Goal: Information Seeking & Learning: Understand process/instructions

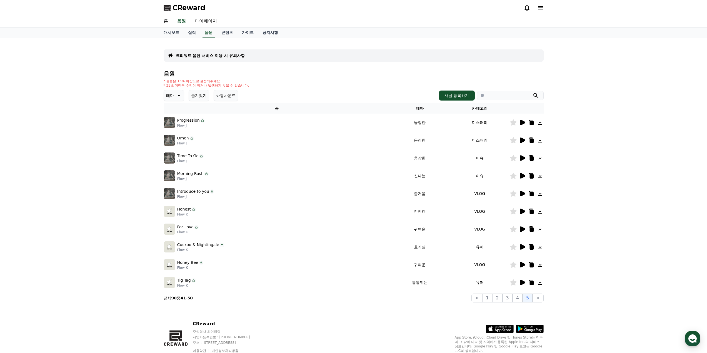
click at [182, 8] on span "CReward" at bounding box center [188, 7] width 33 height 9
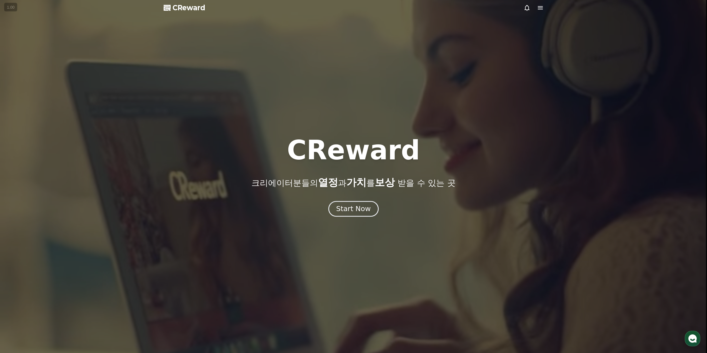
click at [354, 205] on div "Start Now" at bounding box center [353, 208] width 34 height 9
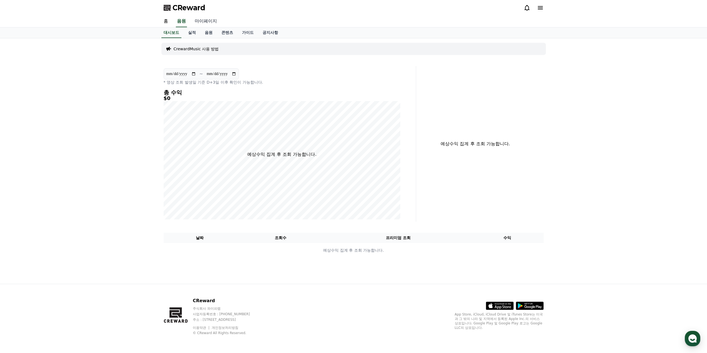
click at [204, 22] on link "마이페이지" at bounding box center [205, 22] width 31 height 12
select select "**********"
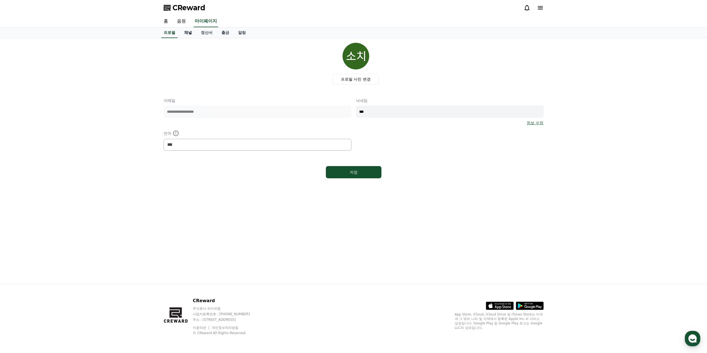
click at [187, 32] on link "채널" at bounding box center [188, 32] width 17 height 11
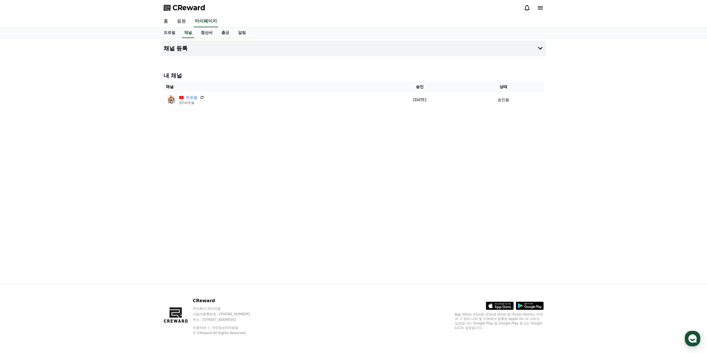
click at [205, 34] on link "정산서" at bounding box center [206, 32] width 21 height 11
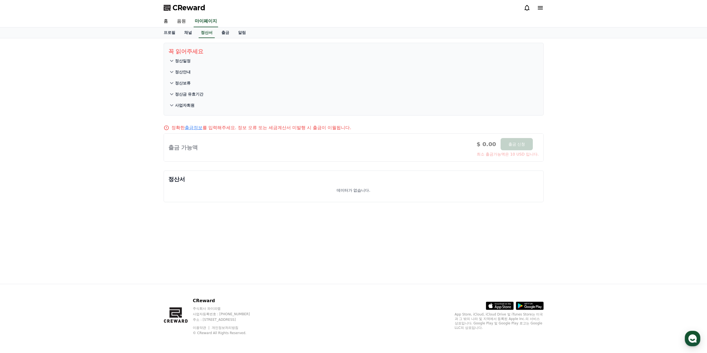
click at [177, 61] on p "정산일정" at bounding box center [183, 61] width 16 height 6
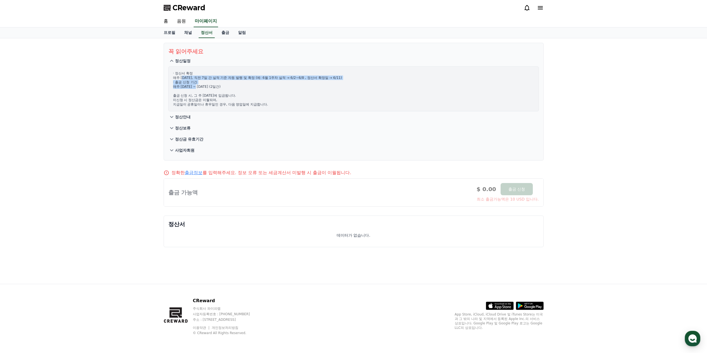
drag, startPoint x: 184, startPoint y: 79, endPoint x: 202, endPoint y: 86, distance: 18.9
click at [202, 86] on p "· 정산서 확정 매주 [DATE], 직전 7일 간 실적 기준 자동 발행 및 확정 (예: 6월 1주차 실적 → 6/2~6/8 , 정산서 확정일 …" at bounding box center [353, 89] width 361 height 36
drag, startPoint x: 204, startPoint y: 87, endPoint x: 183, endPoint y: 76, distance: 24.1
click at [183, 76] on p "· 정산서 확정 매주 [DATE], 직전 7일 간 실적 기준 자동 발행 및 확정 (예: 6월 1주차 실적 → 6/2~6/8 , 정산서 확정일 …" at bounding box center [353, 89] width 361 height 36
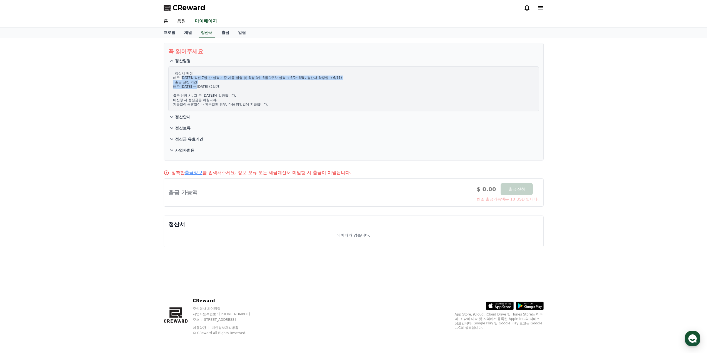
click at [183, 76] on p "· 정산서 확정 매주 [DATE], 직전 7일 간 실적 기준 자동 발행 및 확정 (예: 6월 1주차 실적 → 6/2~6/8 , 정산서 확정일 …" at bounding box center [353, 89] width 361 height 36
drag, startPoint x: 182, startPoint y: 79, endPoint x: 232, endPoint y: 106, distance: 56.7
click at [232, 106] on p "· 정산서 확정 매주 [DATE], 직전 7일 간 실적 기준 자동 발행 및 확정 (예: 6월 1주차 실적 → 6/2~6/8 , 정산서 확정일 …" at bounding box center [353, 89] width 361 height 36
click at [232, 107] on div "· 정산서 확정 매주 [DATE], 직전 7일 간 실적 기준 자동 발행 및 확정 (예: 6월 1주차 실적 → 6/2~6/8 , 정산서 확정일 …" at bounding box center [353, 88] width 370 height 45
click at [196, 173] on link "출금정보" at bounding box center [194, 172] width 18 height 5
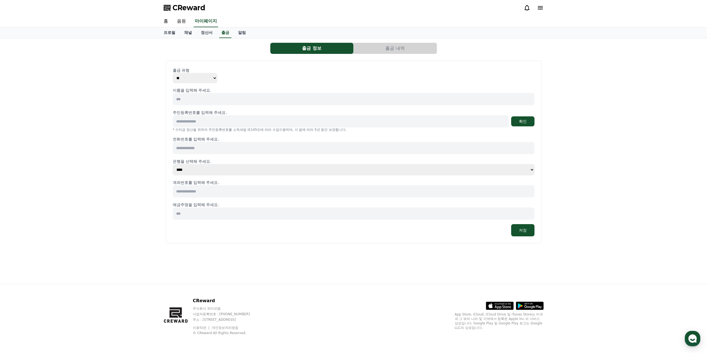
click at [207, 96] on input at bounding box center [353, 99] width 361 height 12
click at [218, 99] on input at bounding box center [353, 99] width 361 height 12
click at [241, 77] on div "출금 유형 ** ***" at bounding box center [353, 75] width 361 height 16
click at [181, 10] on span "CReward" at bounding box center [188, 7] width 33 height 9
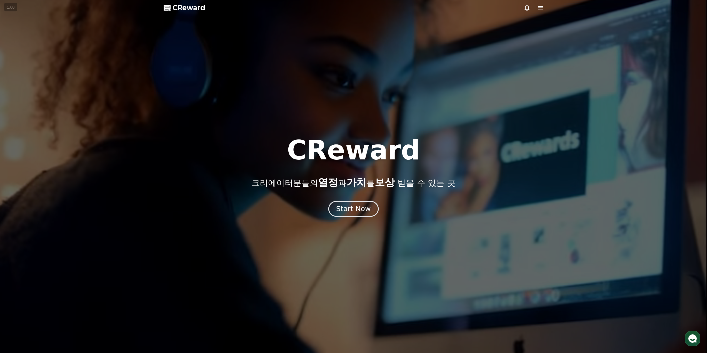
click at [352, 206] on div "Start Now" at bounding box center [353, 208] width 34 height 9
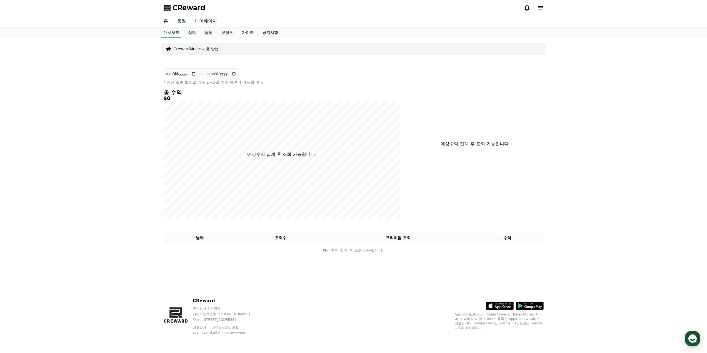
click at [181, 5] on span "CReward" at bounding box center [188, 7] width 33 height 9
